Goal: Find specific page/section: Find specific page/section

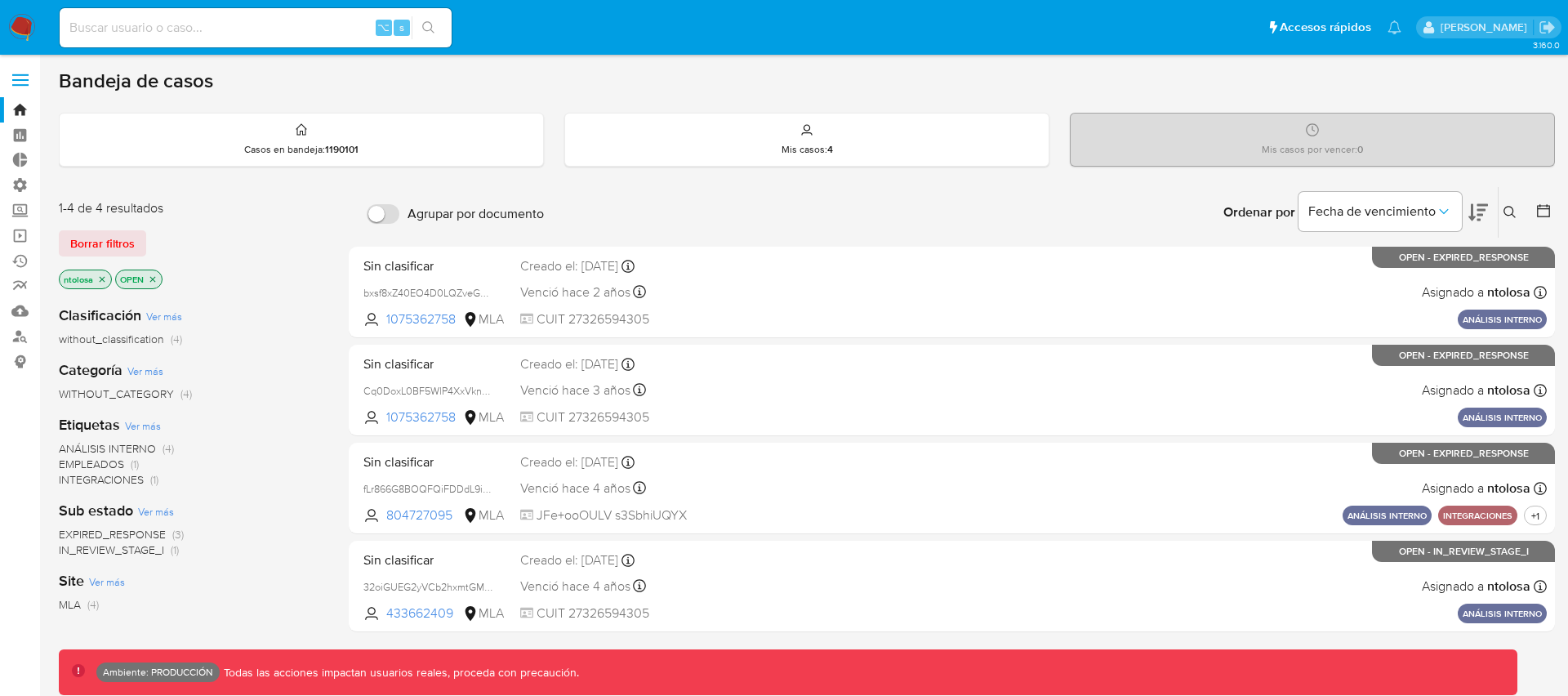
click at [26, 79] on span at bounding box center [20, 80] width 17 height 3
click at [0, 0] on input "checkbox" at bounding box center [0, 0] width 0 height 0
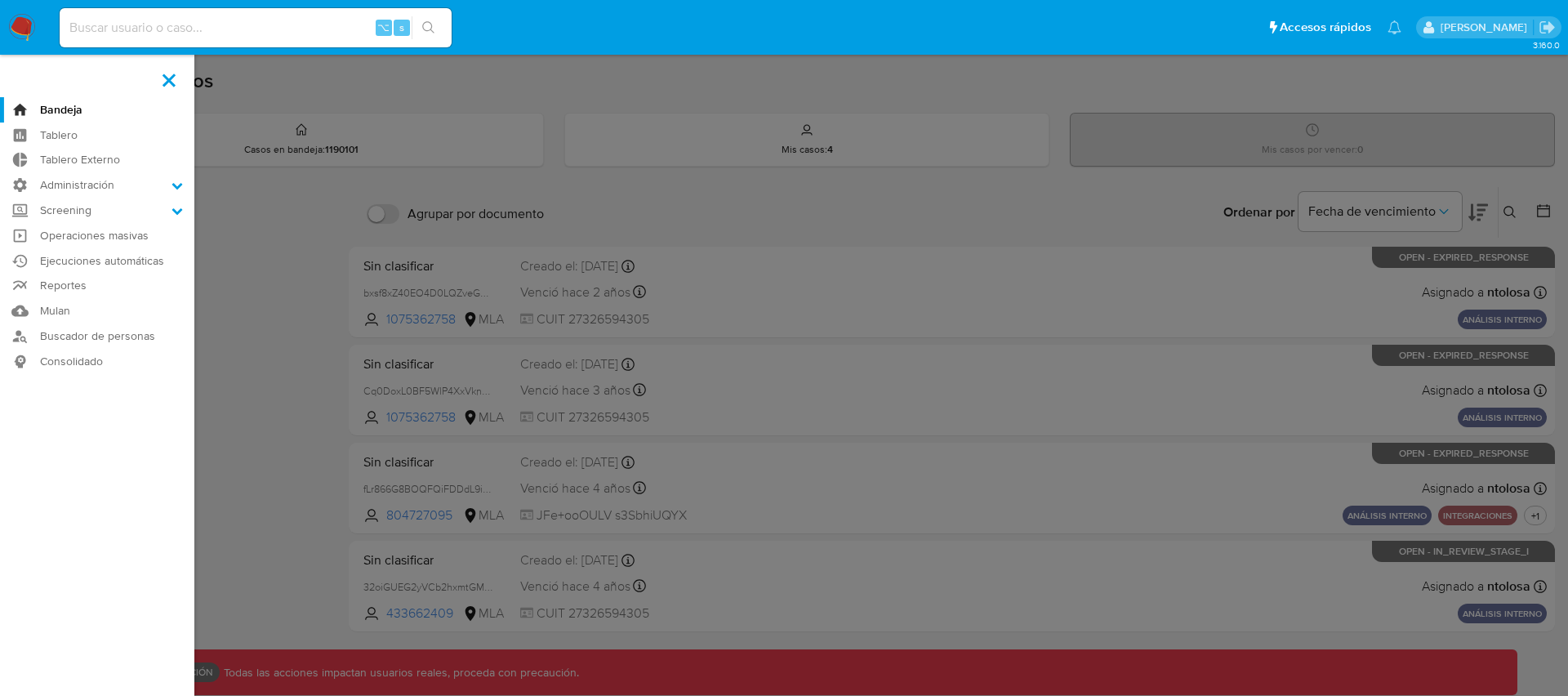
click at [283, 215] on label at bounding box center [784, 348] width 1568 height 696
click at [0, 0] on input "checkbox" at bounding box center [0, 0] width 0 height 0
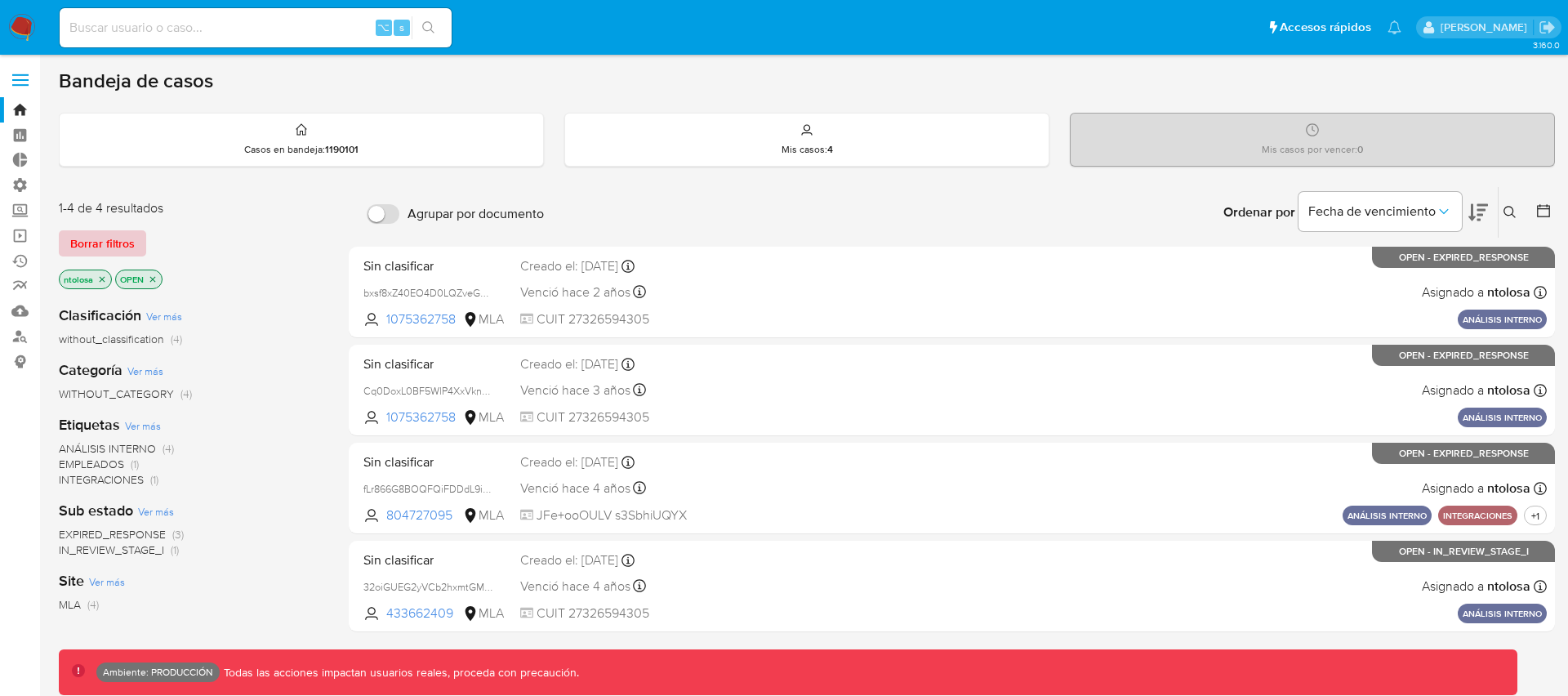
click at [117, 245] on span "Borrar filtros" at bounding box center [102, 243] width 64 height 23
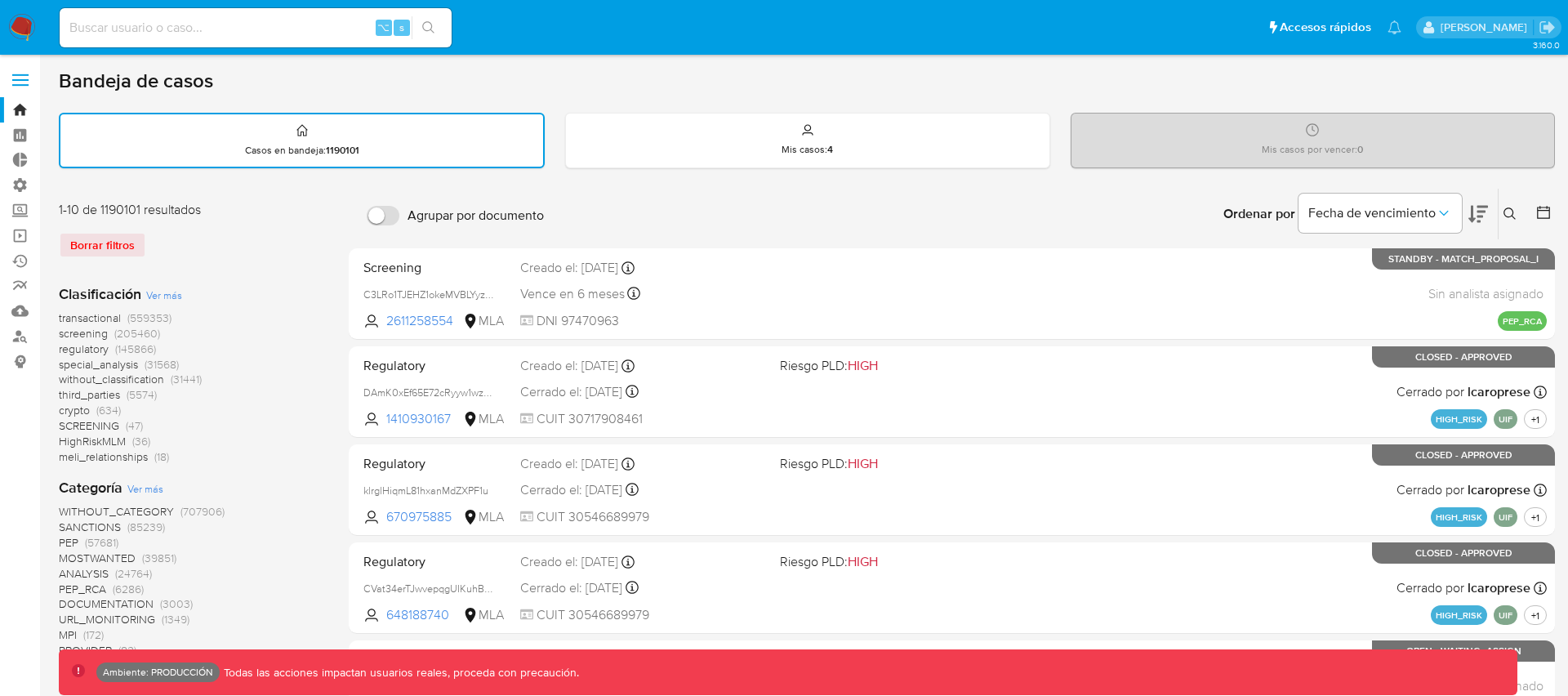
click at [246, 328] on div "transactional (559353) screening (205460) regulatory (145866) special_analysis …" at bounding box center [191, 388] width 264 height 154
click at [103, 248] on div "Borrar filtros" at bounding box center [189, 245] width 261 height 26
click at [121, 247] on div "Borrar filtros" at bounding box center [189, 245] width 261 height 26
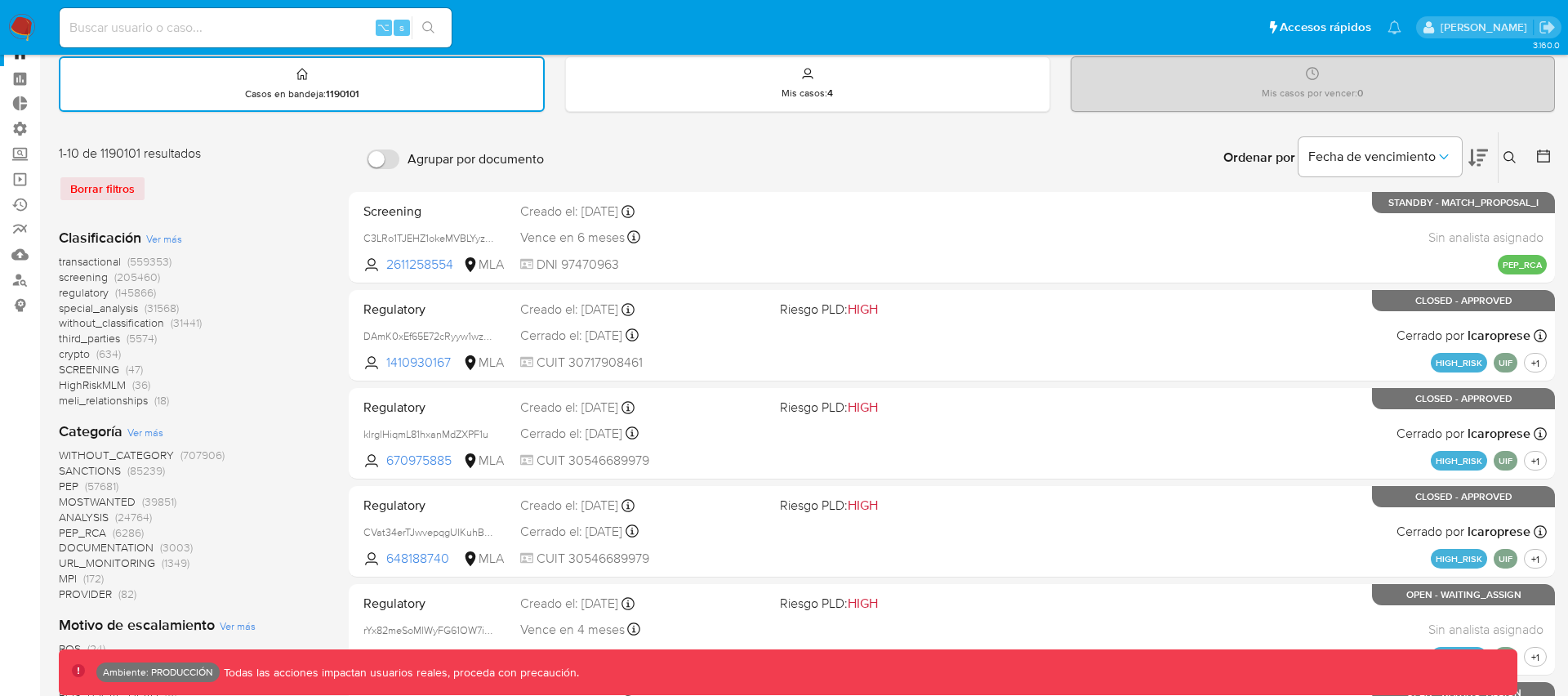
scroll to position [58, 0]
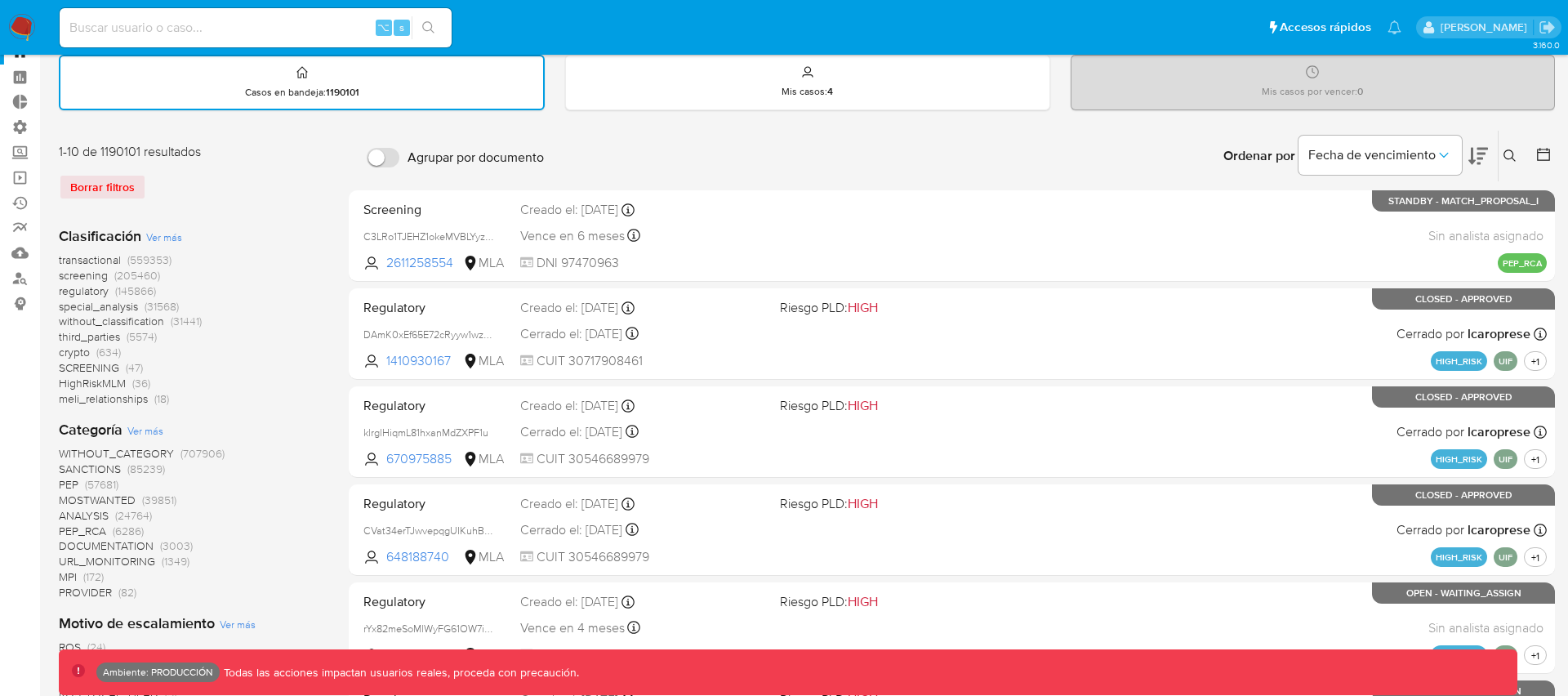
click at [95, 258] on span "transactional" at bounding box center [89, 260] width 62 height 17
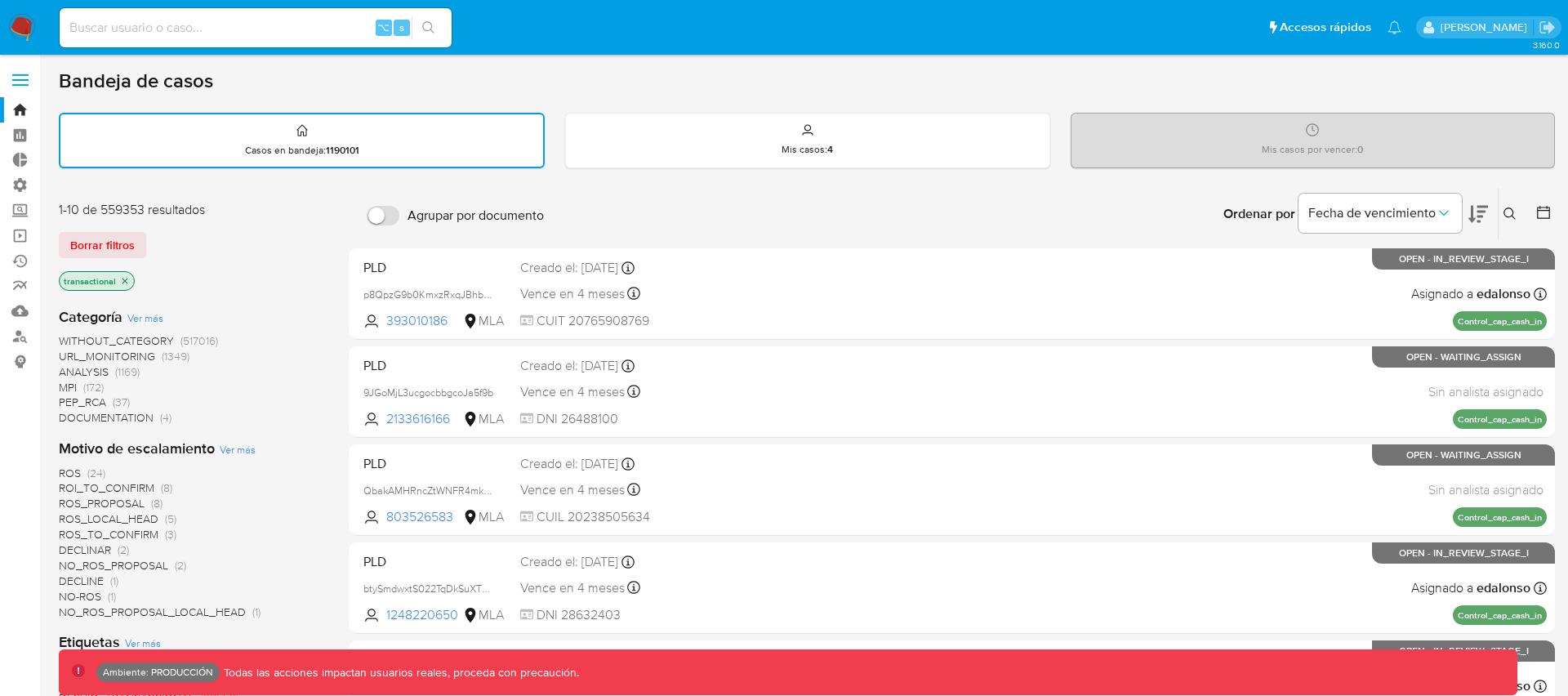
click at [263, 265] on div "1-10 de 559353 resultados Borrar filtros transactional" at bounding box center [189, 248] width 261 height 93
click at [116, 243] on span "Borrar filtros" at bounding box center [102, 245] width 64 height 23
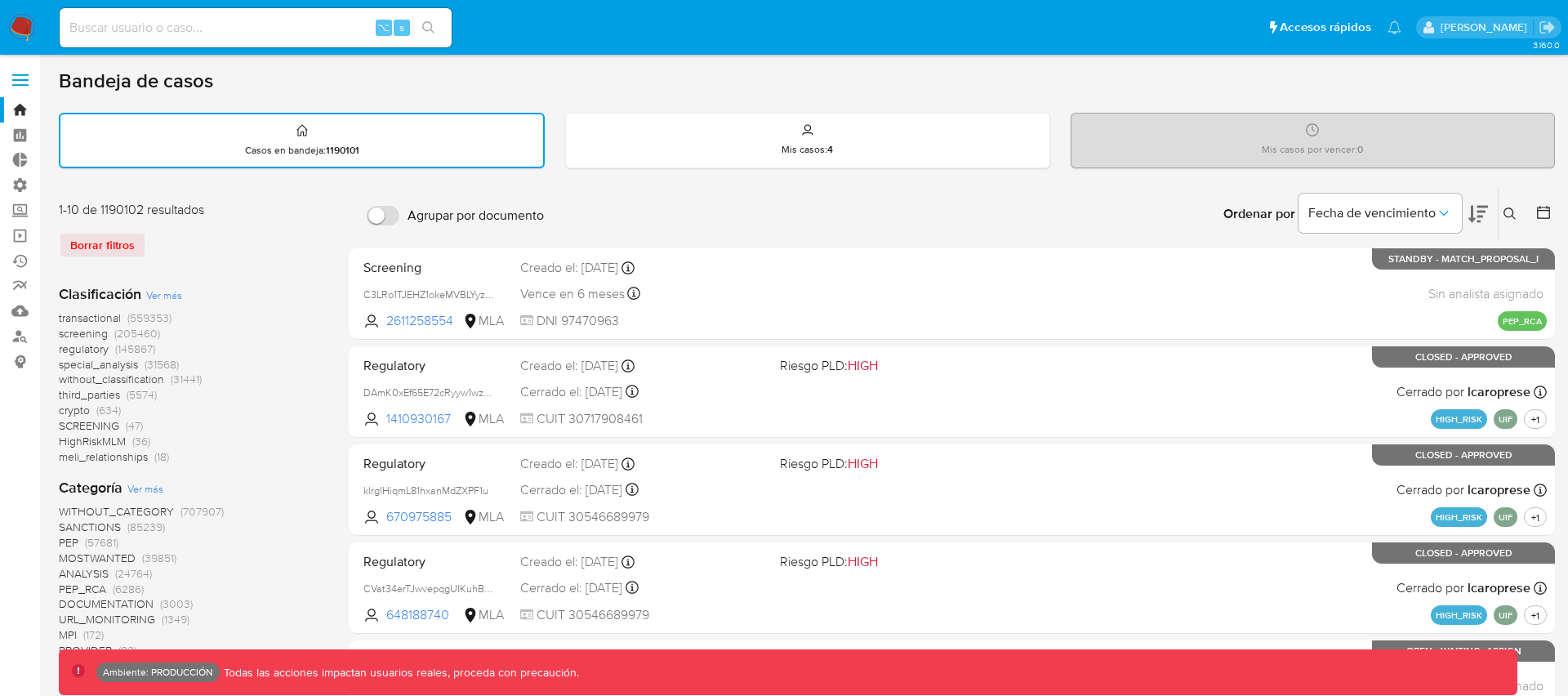
click at [285, 414] on div "transactional (559353) screening (205460) regulatory (145867) special_analysis …" at bounding box center [191, 388] width 264 height 154
click at [23, 80] on span at bounding box center [20, 80] width 17 height 3
click at [0, 0] on input "checkbox" at bounding box center [0, 0] width 0 height 0
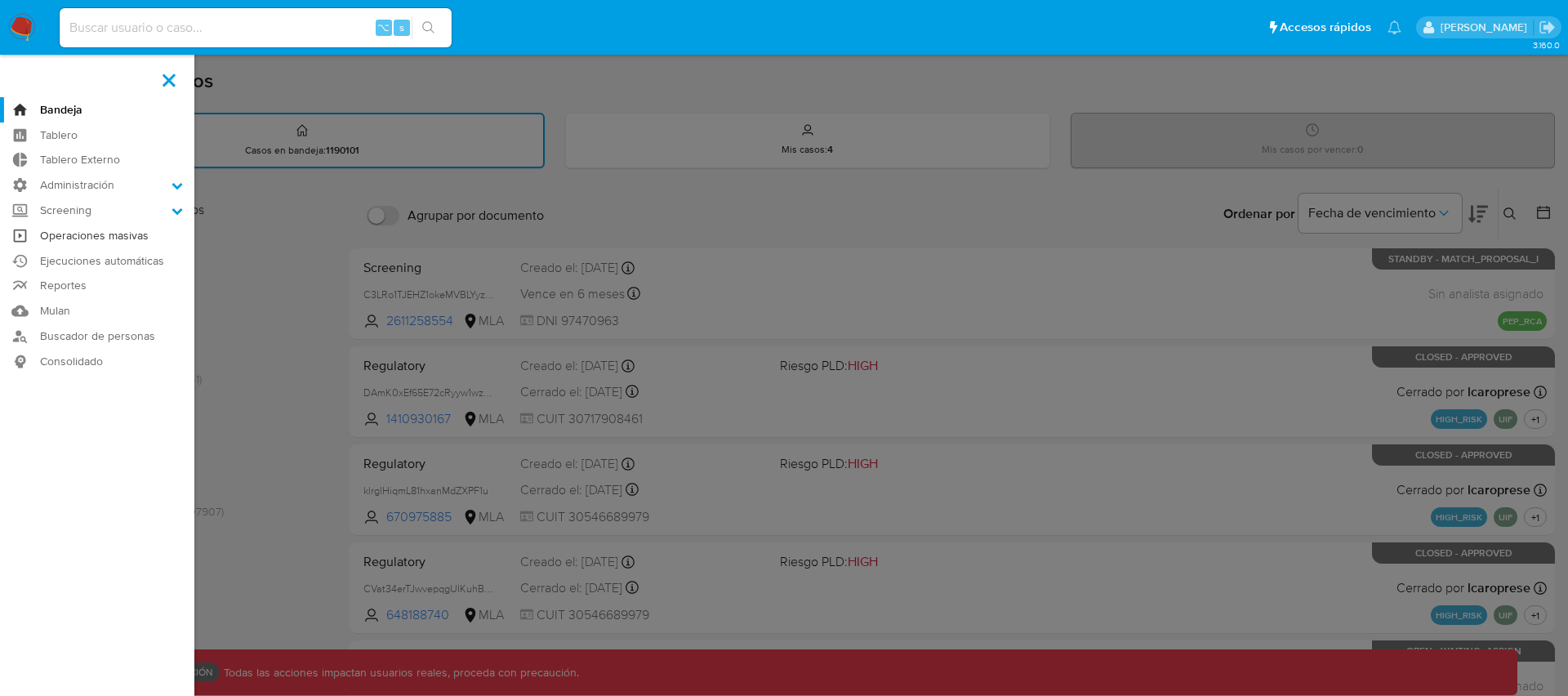
click at [85, 227] on link "Operaciones masivas" at bounding box center [97, 235] width 194 height 25
